Goal: Download file/media

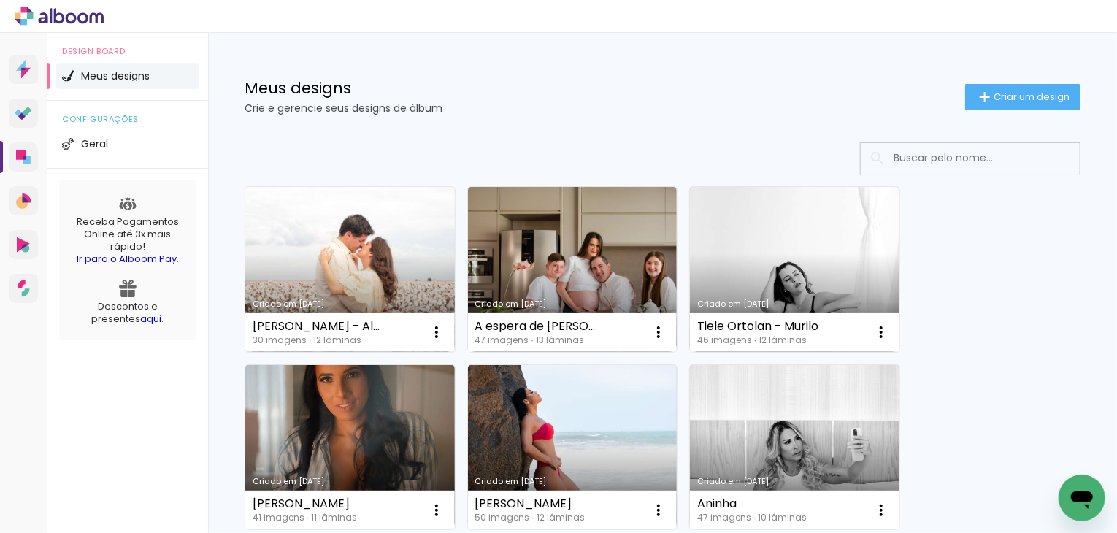
click at [325, 245] on link "Criado em [DATE]" at bounding box center [350, 269] width 210 height 165
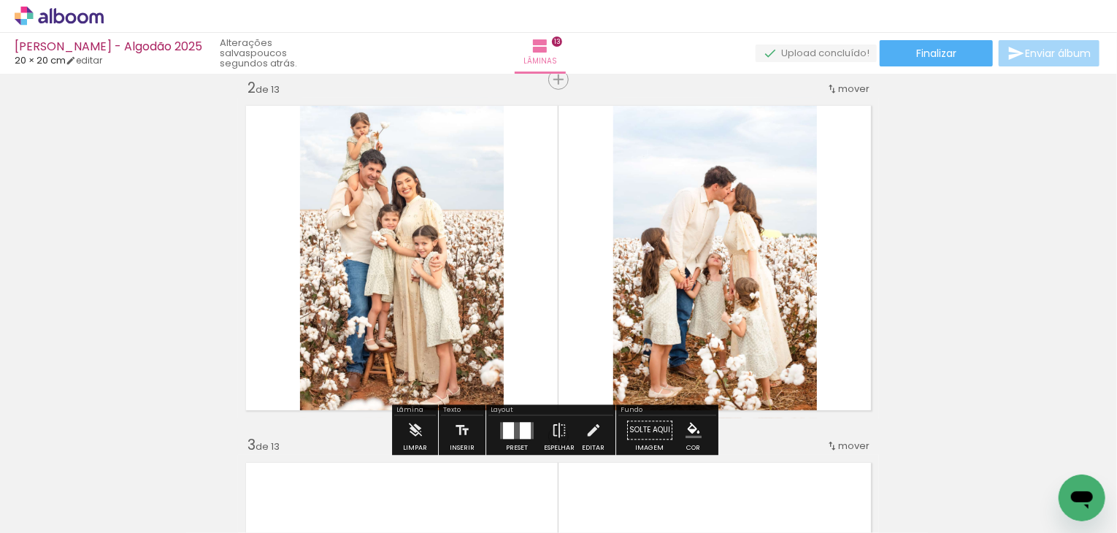
scroll to position [88, 0]
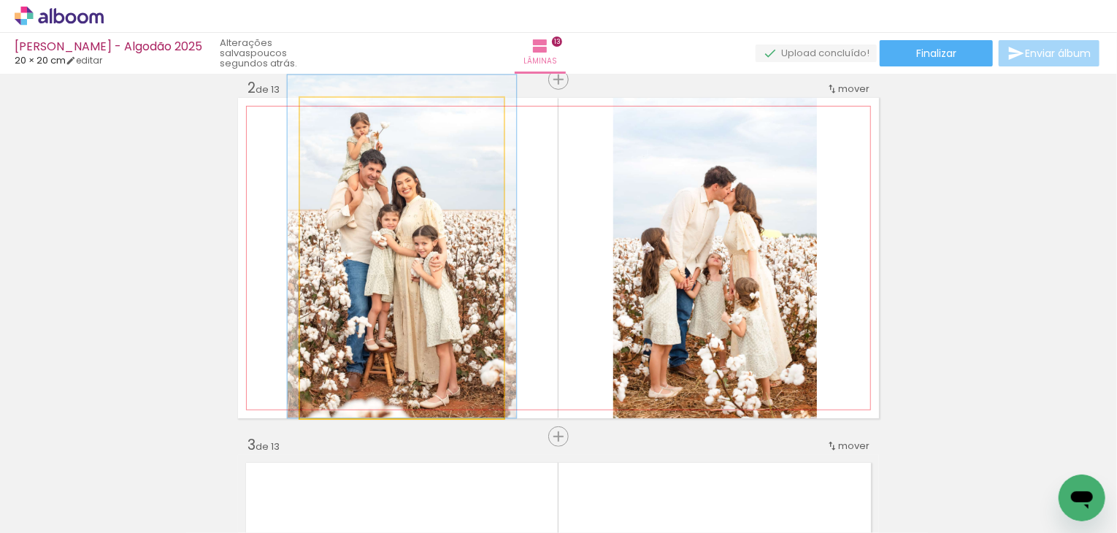
click at [461, 248] on quentale-photo at bounding box center [402, 258] width 204 height 321
click at [470, 249] on quentale-photo at bounding box center [402, 258] width 204 height 321
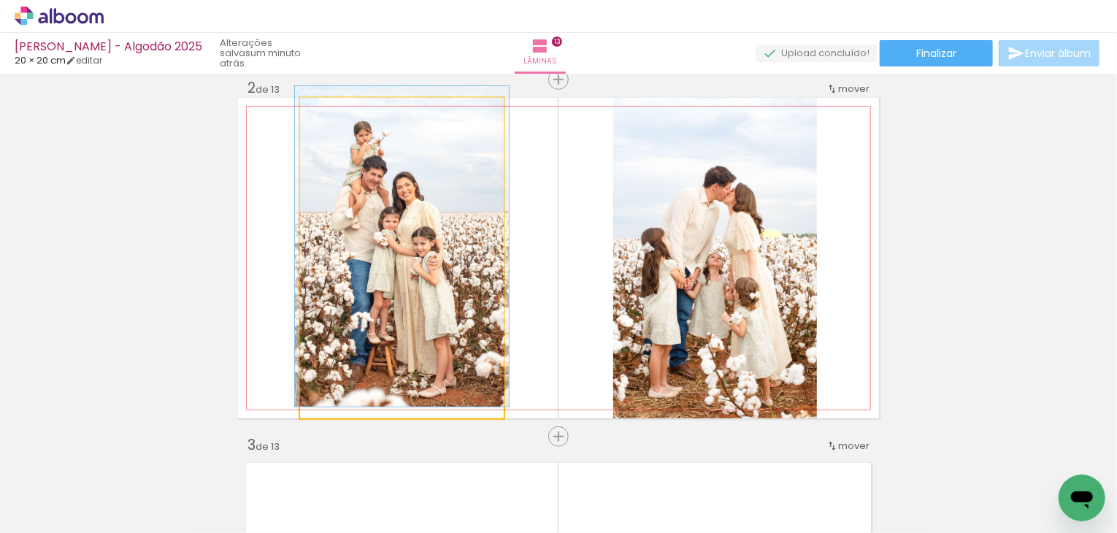
drag, startPoint x: 334, startPoint y: 114, endPoint x: 319, endPoint y: 116, distance: 15.5
type paper-slider "100"
click at [323, 116] on div at bounding box center [334, 113] width 23 height 23
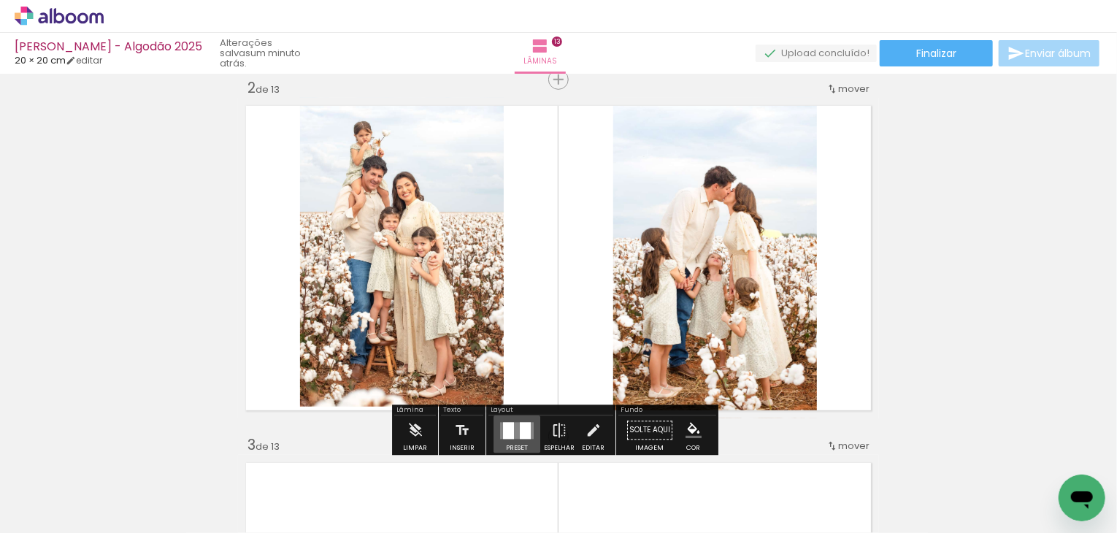
click at [520, 432] on div at bounding box center [525, 430] width 11 height 17
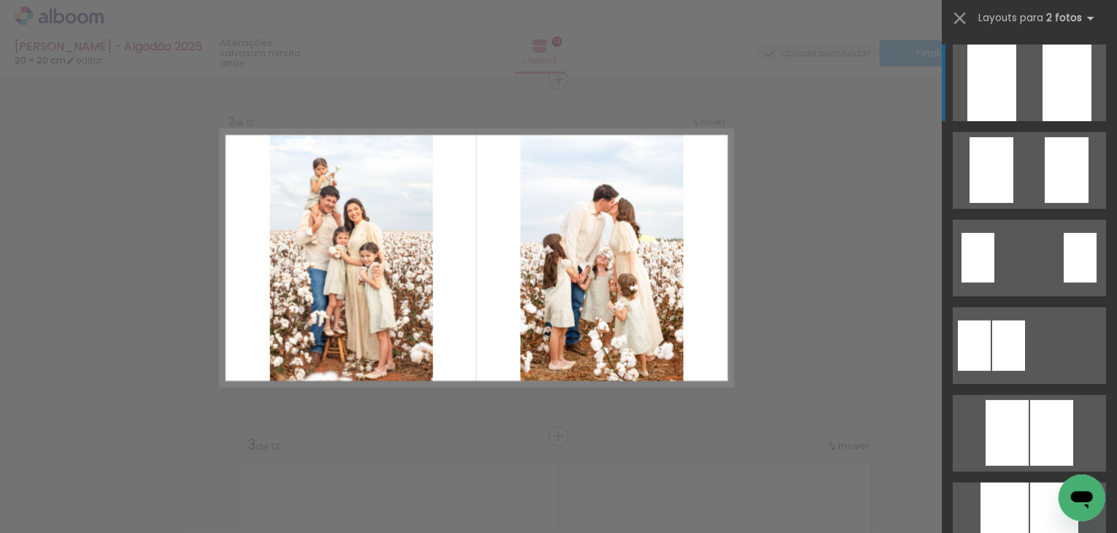
click at [1012, 91] on quentale-layouter at bounding box center [1029, 83] width 153 height 77
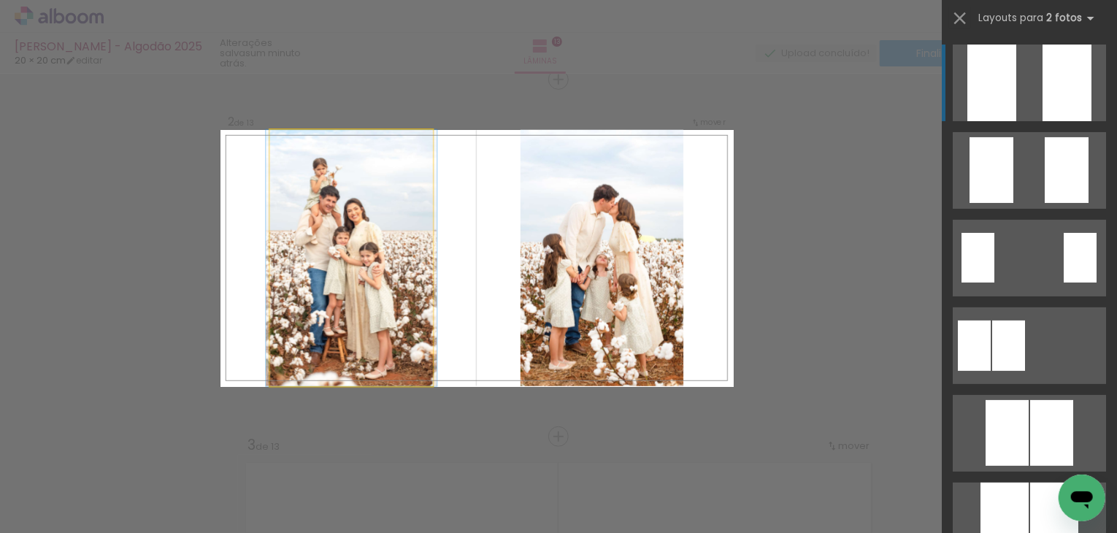
click at [365, 282] on quentale-photo at bounding box center [351, 258] width 163 height 256
drag, startPoint x: 369, startPoint y: 280, endPoint x: 368, endPoint y: 272, distance: 8.8
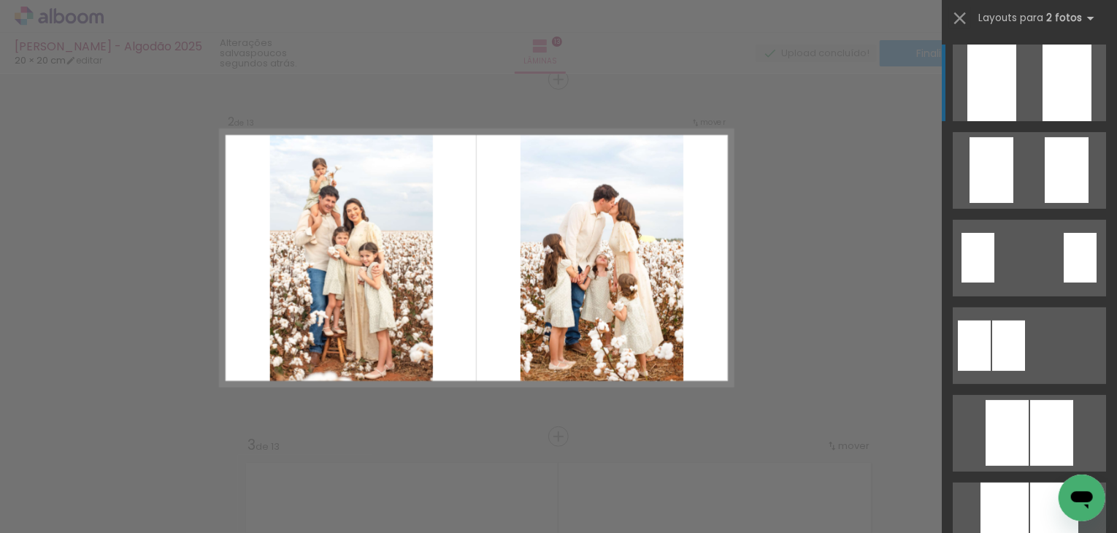
click at [1022, 58] on quentale-layouter at bounding box center [1029, 83] width 153 height 77
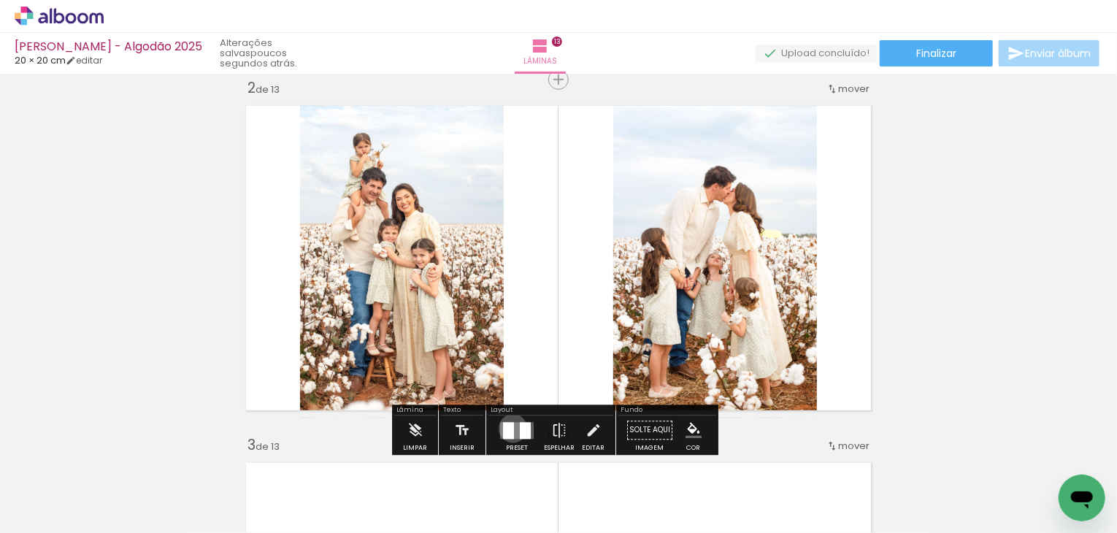
click at [510, 428] on div at bounding box center [508, 430] width 11 height 17
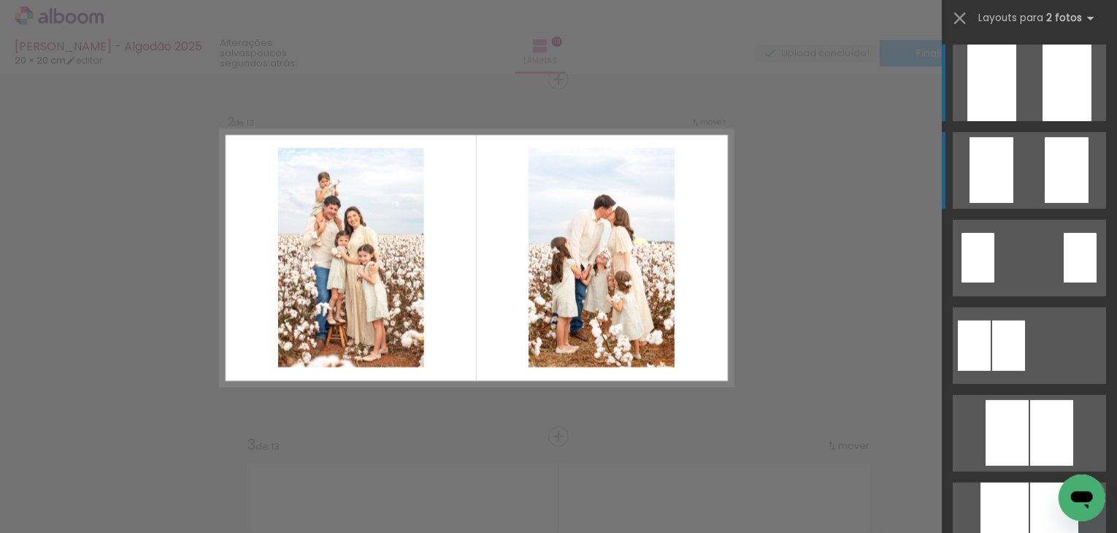
click at [1027, 169] on quentale-layouter at bounding box center [1029, 170] width 153 height 77
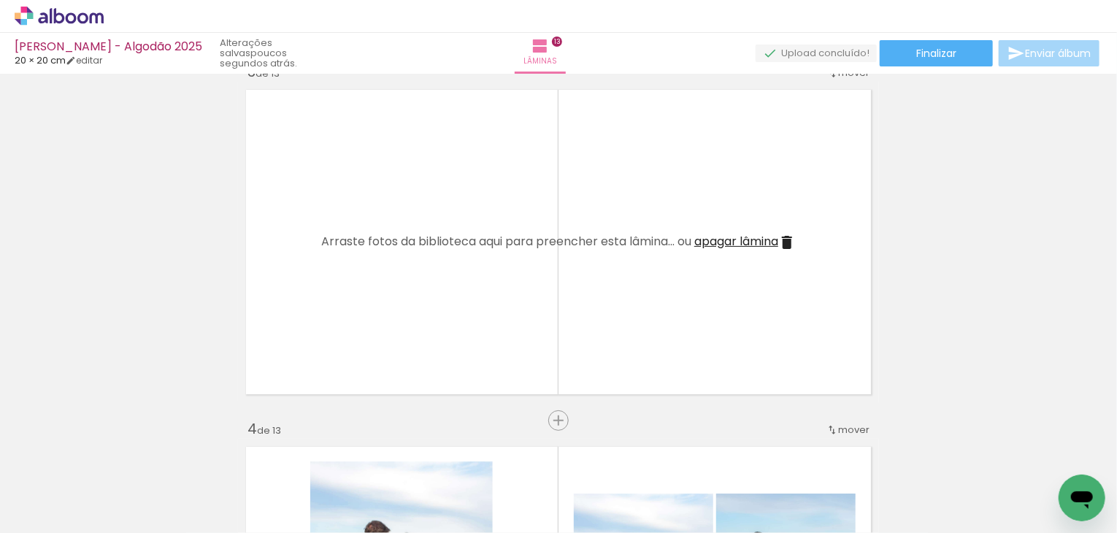
scroll to position [770, 0]
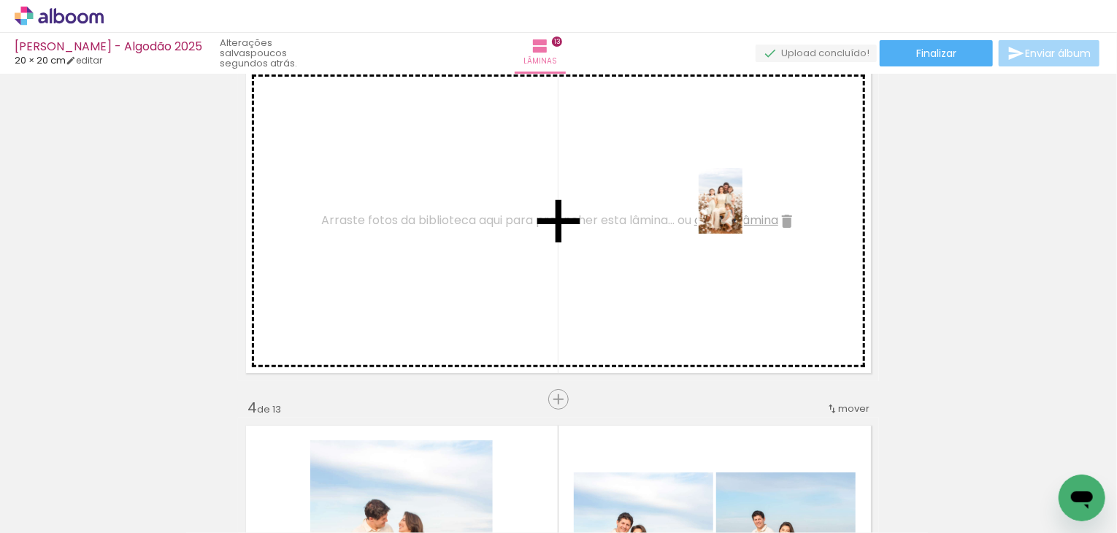
drag, startPoint x: 965, startPoint y: 497, endPoint x: 743, endPoint y: 212, distance: 361.7
click at [743, 212] on quentale-workspace at bounding box center [558, 266] width 1117 height 533
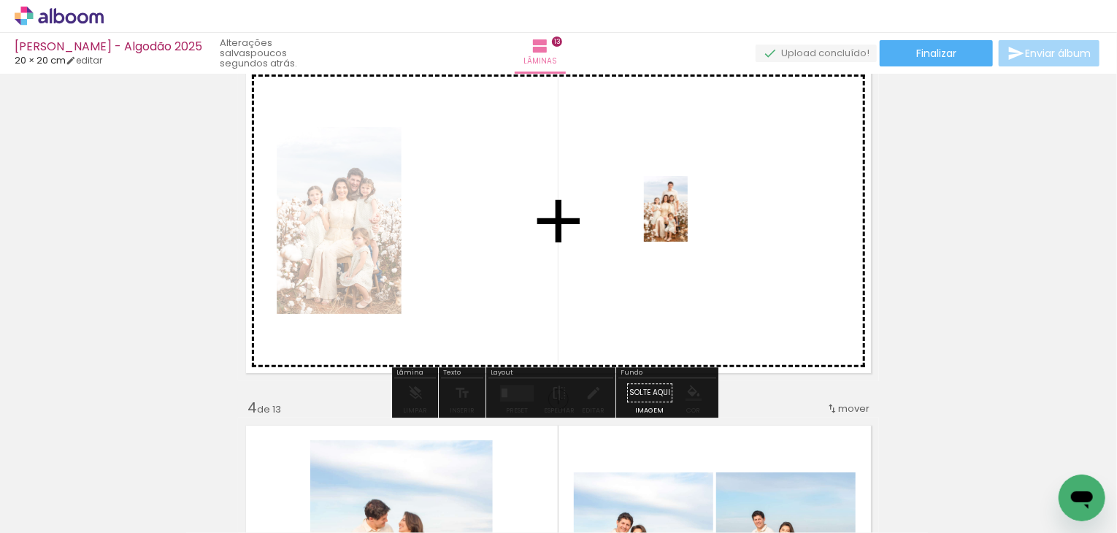
drag, startPoint x: 1053, startPoint y: 484, endPoint x: 688, endPoint y: 220, distance: 450.8
click at [688, 220] on quentale-workspace at bounding box center [558, 266] width 1117 height 533
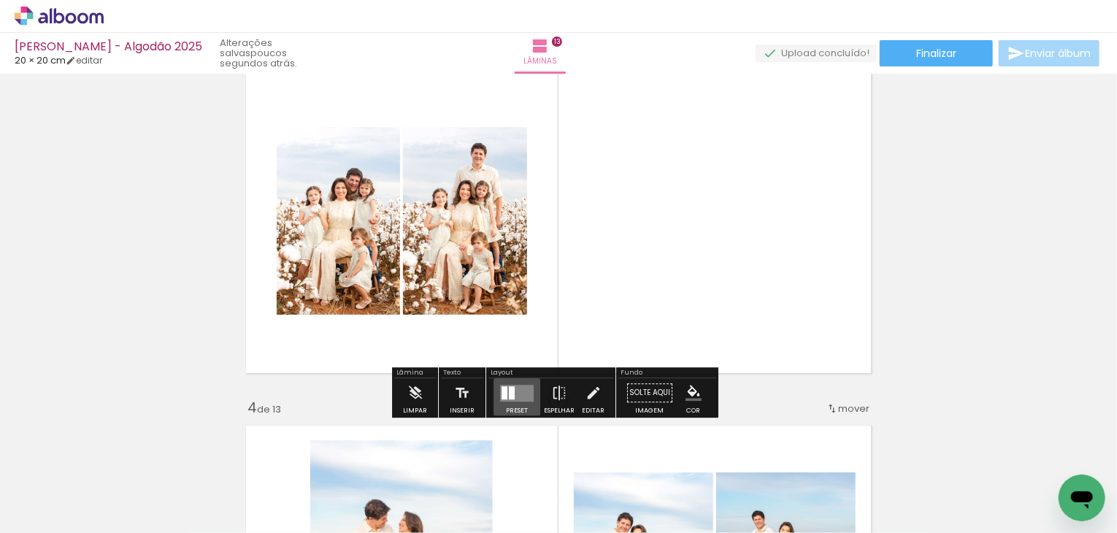
click at [510, 393] on div at bounding box center [512, 392] width 6 height 13
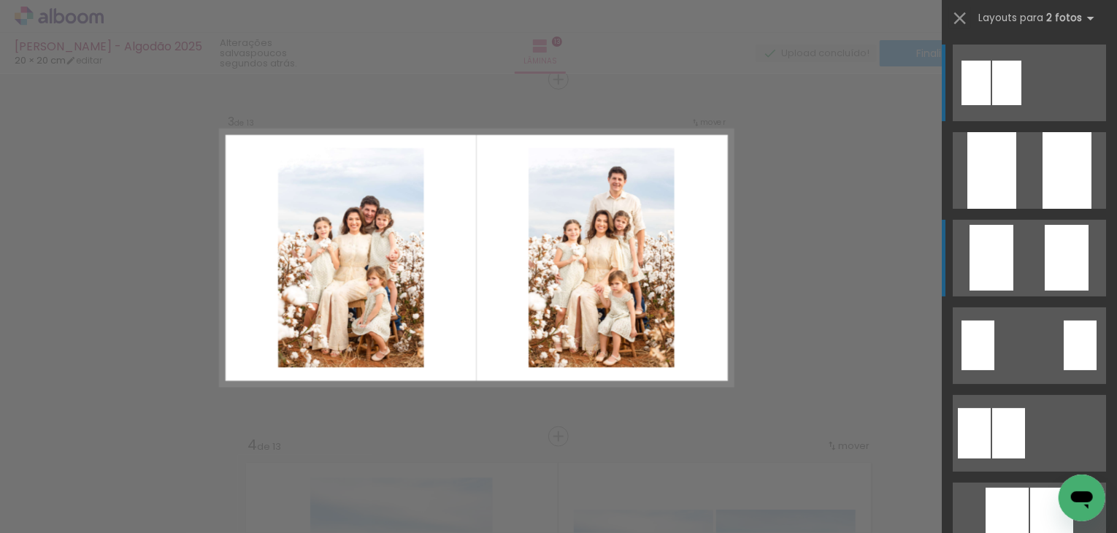
scroll to position [732, 0]
click at [1031, 264] on quentale-layouter at bounding box center [1029, 258] width 153 height 77
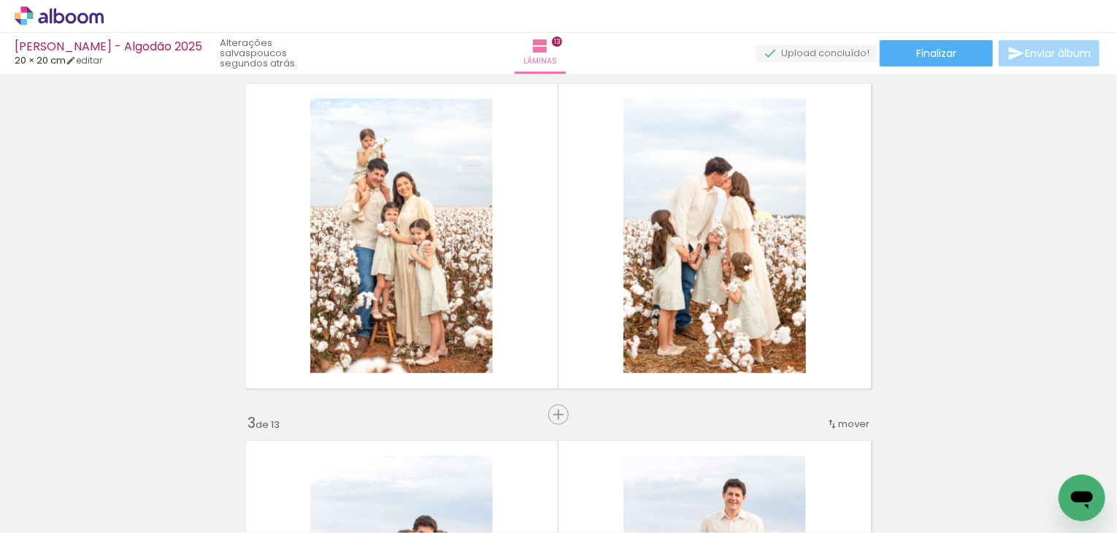
scroll to position [307, 0]
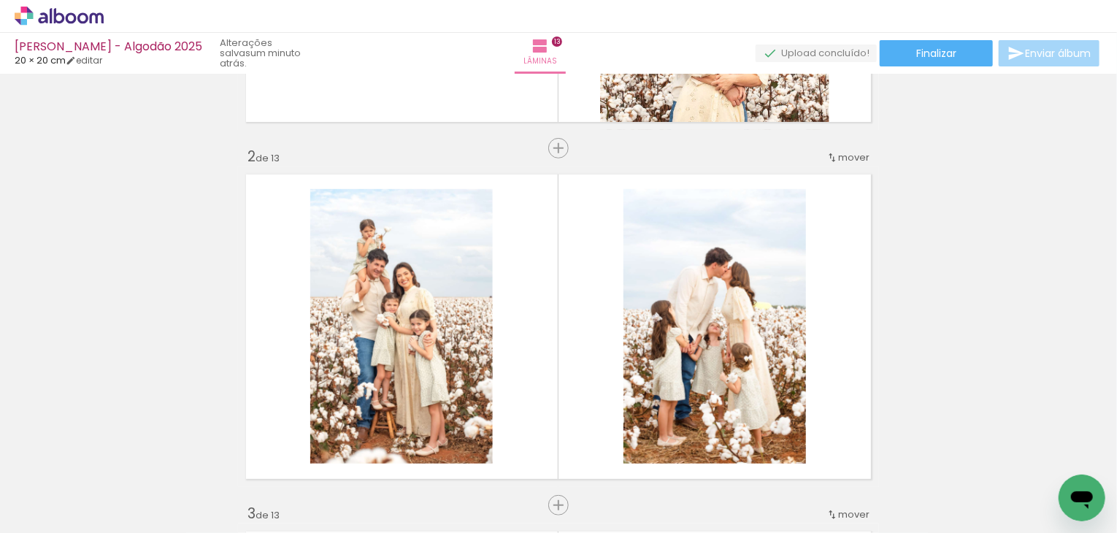
click at [849, 50] on quentale-upload-monitor at bounding box center [816, 54] width 121 height 18
click at [930, 56] on span "Finalizar" at bounding box center [936, 53] width 40 height 10
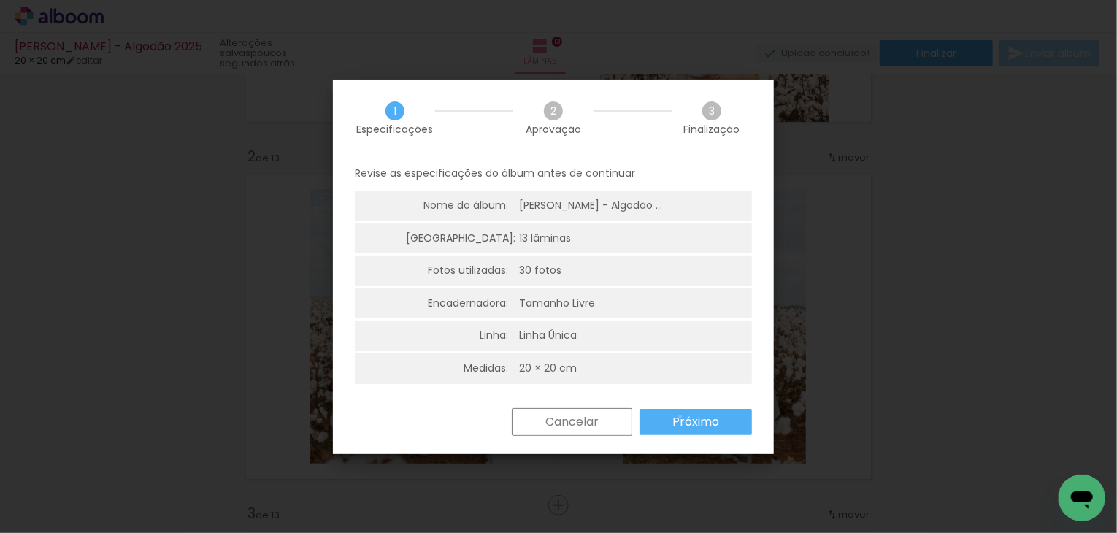
click at [0, 0] on slot "Próximo" at bounding box center [0, 0] width 0 height 0
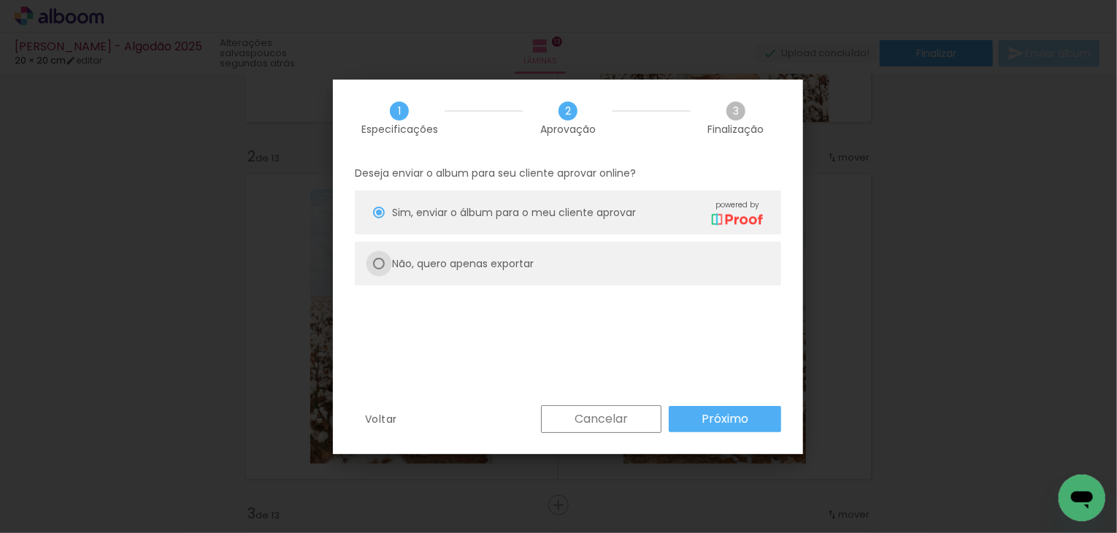
click at [377, 259] on div at bounding box center [379, 264] width 12 height 12
type paper-radio-button "on"
click at [0, 0] on slot "Próximo" at bounding box center [0, 0] width 0 height 0
type input "Alta, 300 DPI"
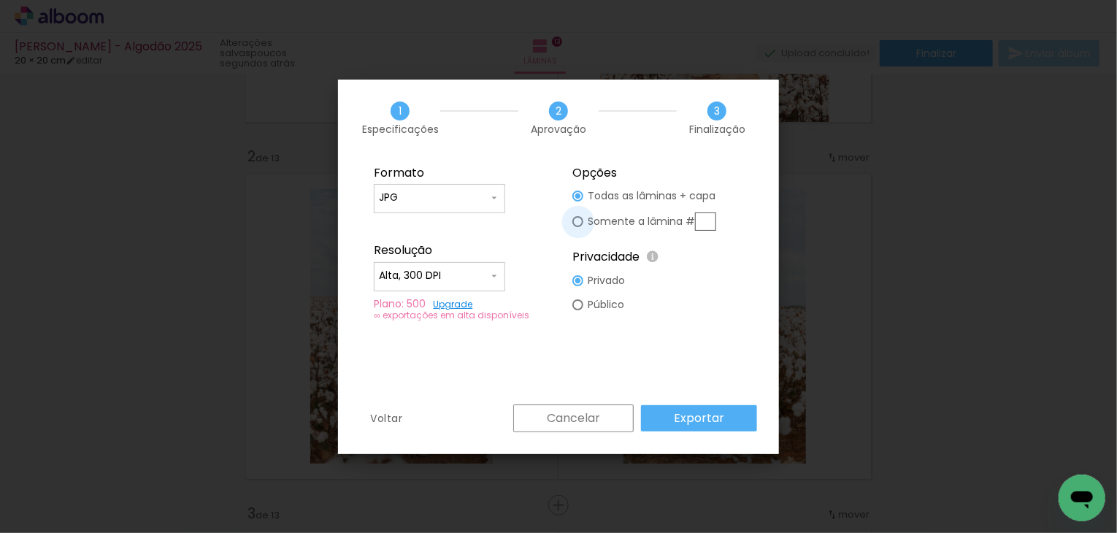
click at [581, 223] on div at bounding box center [578, 221] width 11 height 11
type paper-radio-button "on"
click at [704, 218] on input "text" at bounding box center [705, 222] width 21 height 18
type input "2"
click at [578, 199] on div at bounding box center [578, 196] width 11 height 11
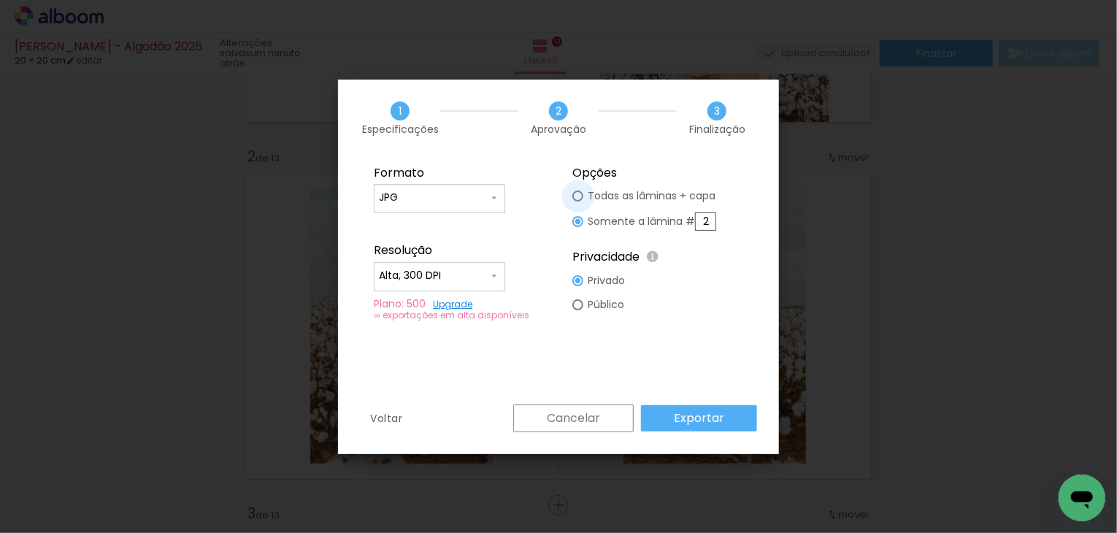
type paper-radio-button "on"
click at [708, 222] on input "2" at bounding box center [705, 222] width 21 height 18
click at [701, 417] on div "Cancelar Exportar" at bounding box center [631, 419] width 251 height 28
click at [685, 416] on div "Cancelar Exportar" at bounding box center [631, 419] width 251 height 28
click at [686, 418] on div "Cancelar Exportar" at bounding box center [631, 419] width 251 height 28
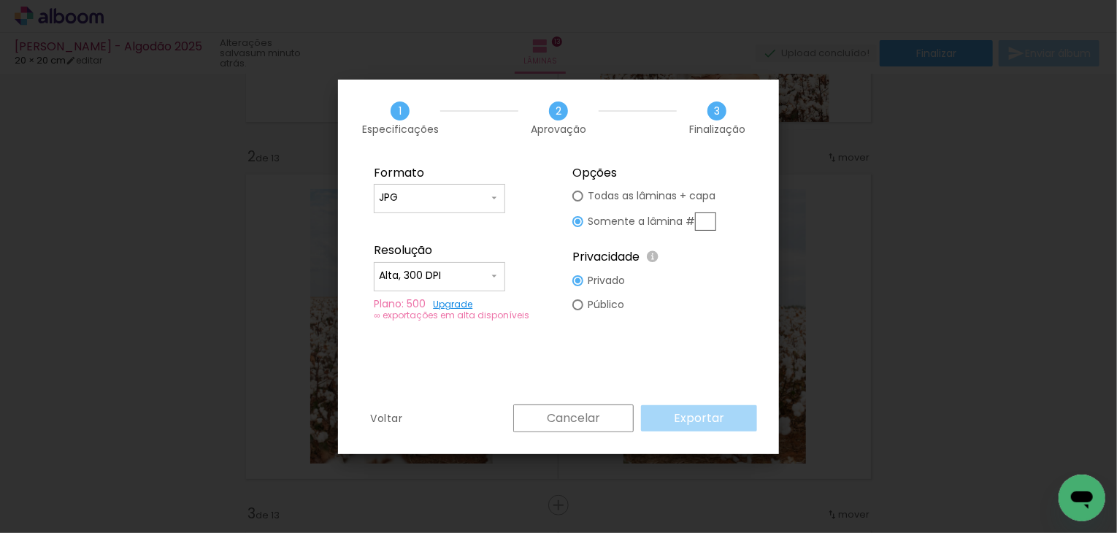
click at [686, 418] on div "Cancelar Exportar" at bounding box center [631, 419] width 251 height 28
click at [578, 196] on div at bounding box center [578, 196] width 11 height 11
click at [0, 0] on slot "Exportar" at bounding box center [0, 0] width 0 height 0
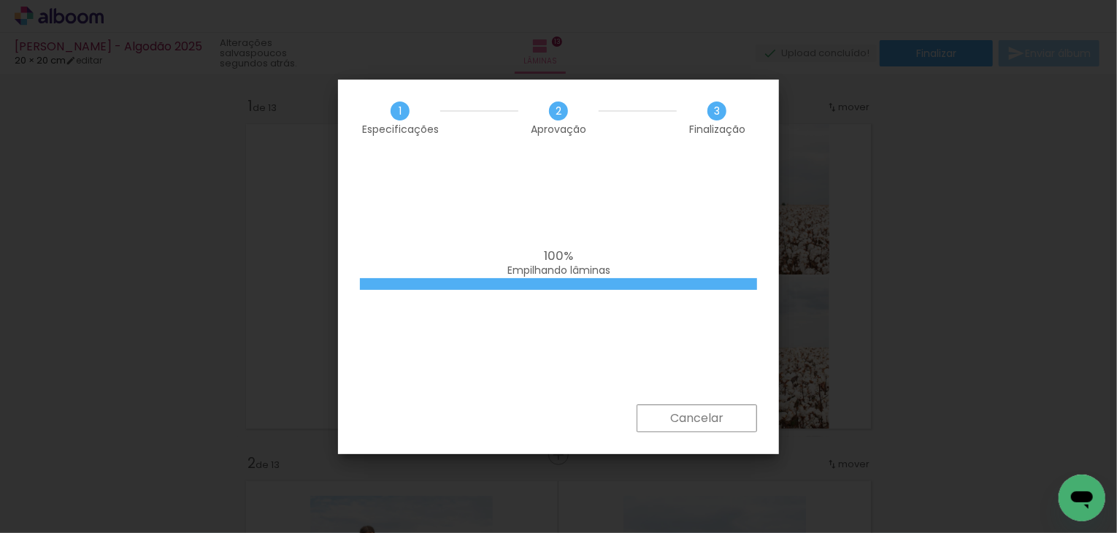
scroll to position [307, 0]
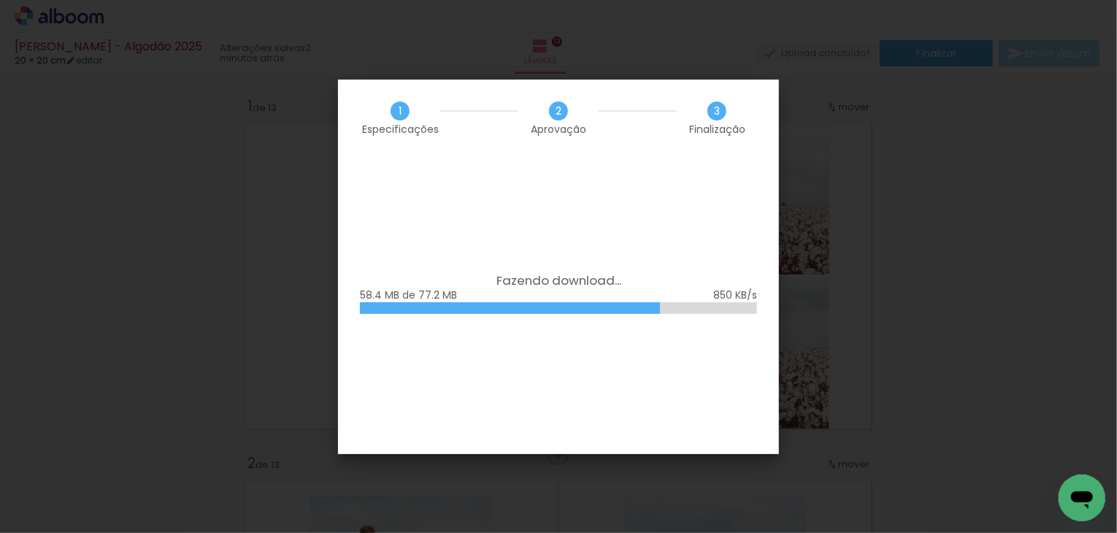
scroll to position [307, 0]
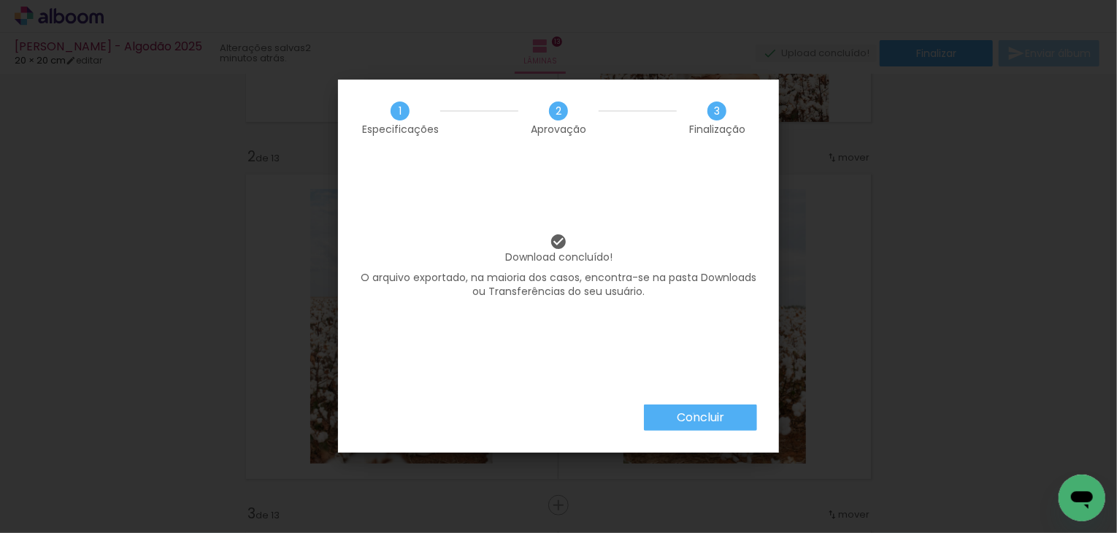
click at [0, 0] on slot "Concluir" at bounding box center [0, 0] width 0 height 0
